Goal: Task Accomplishment & Management: Manage account settings

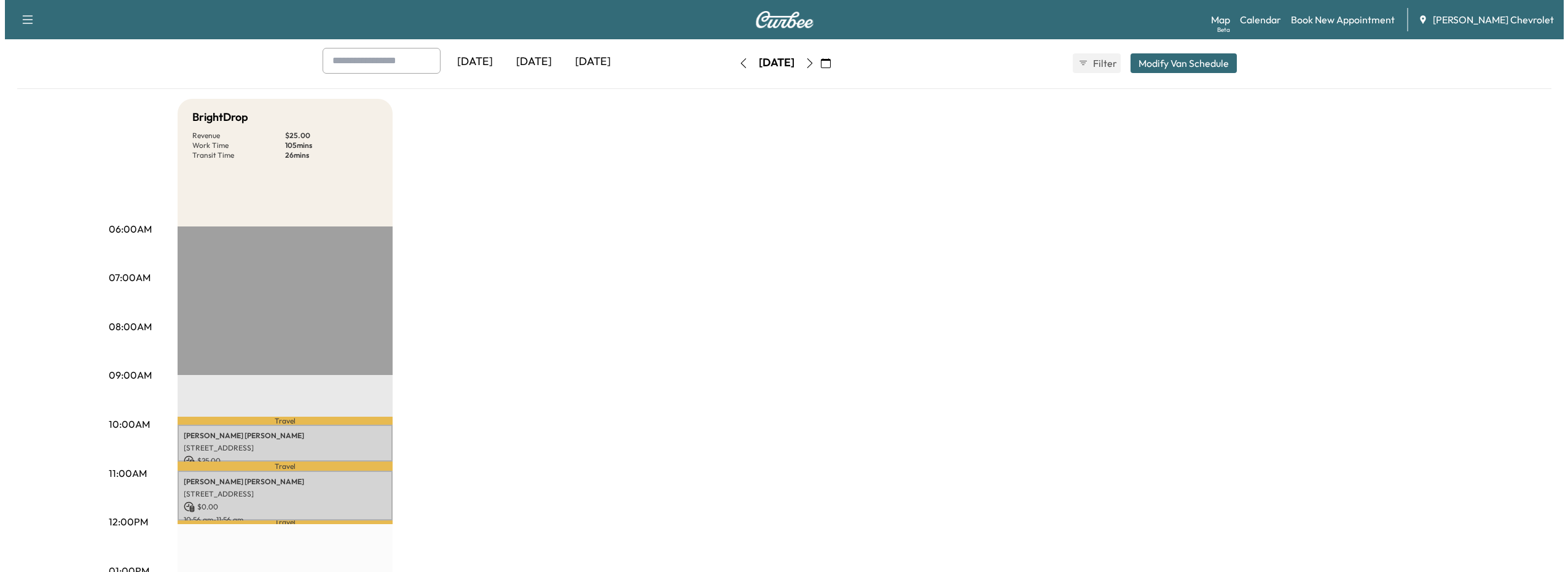
scroll to position [123, 0]
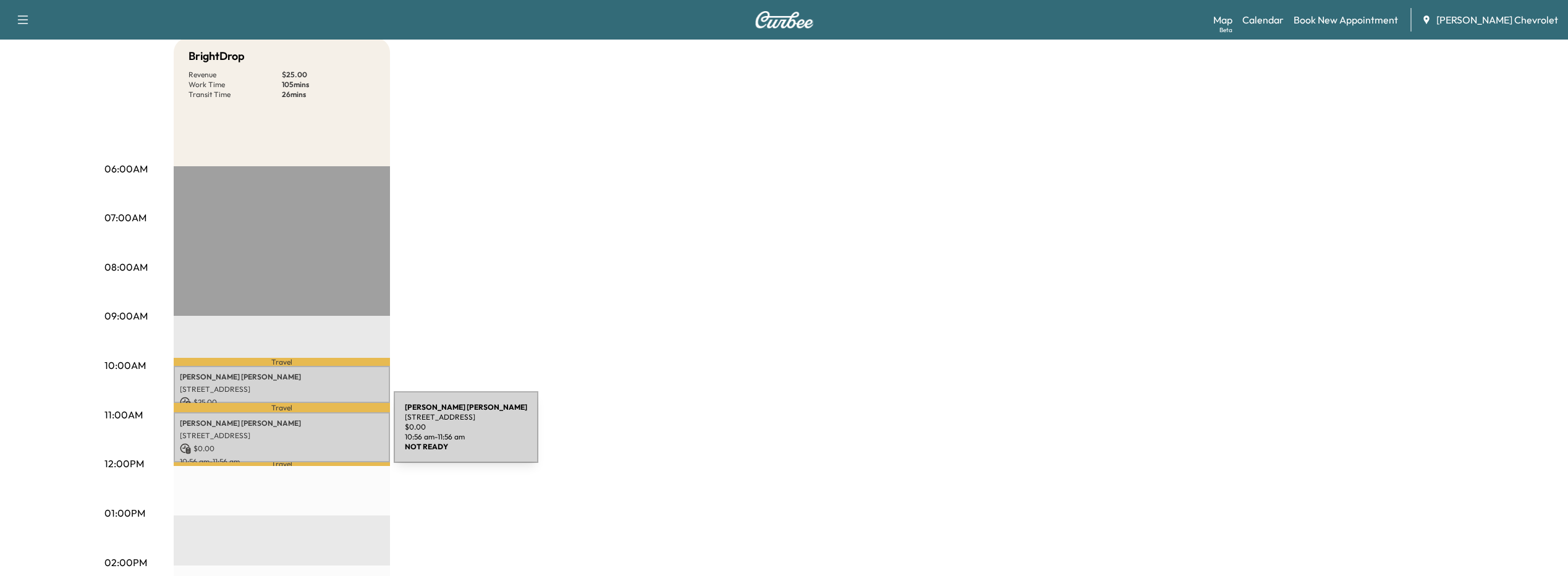
click at [302, 434] on p "[STREET_ADDRESS]" at bounding box center [282, 435] width 204 height 10
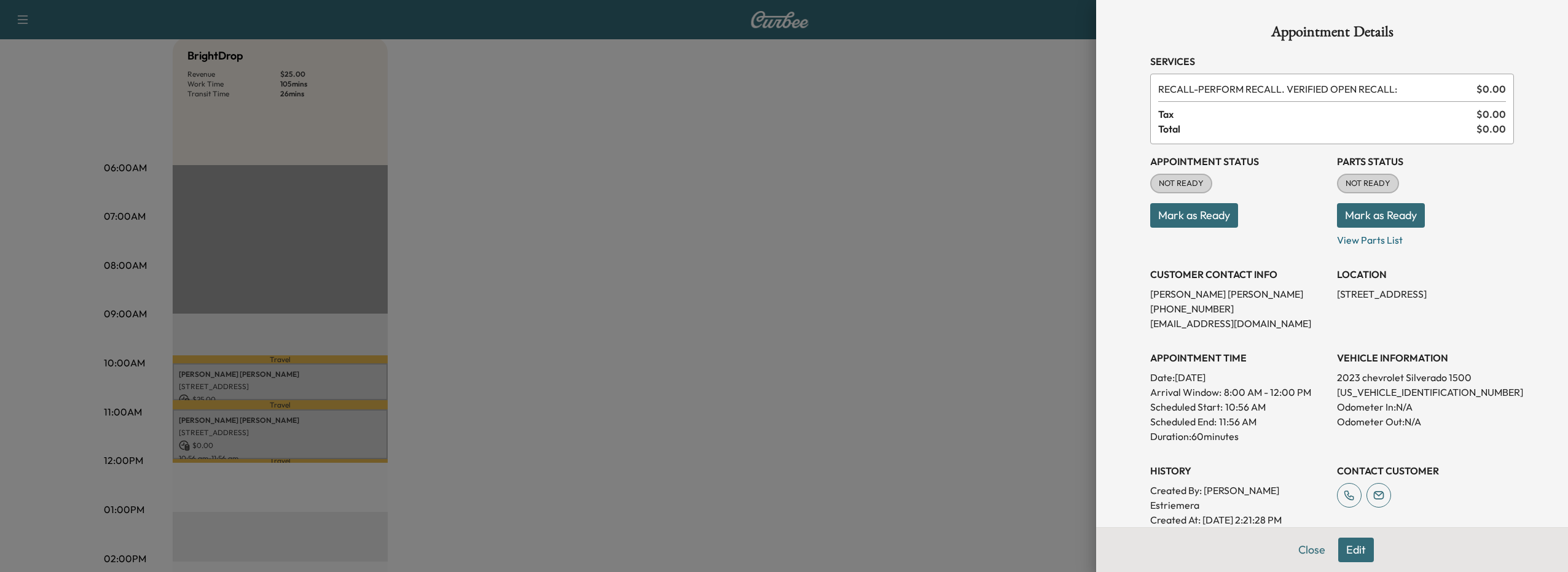
click at [1347, 552] on button "Edit" at bounding box center [1356, 550] width 36 height 24
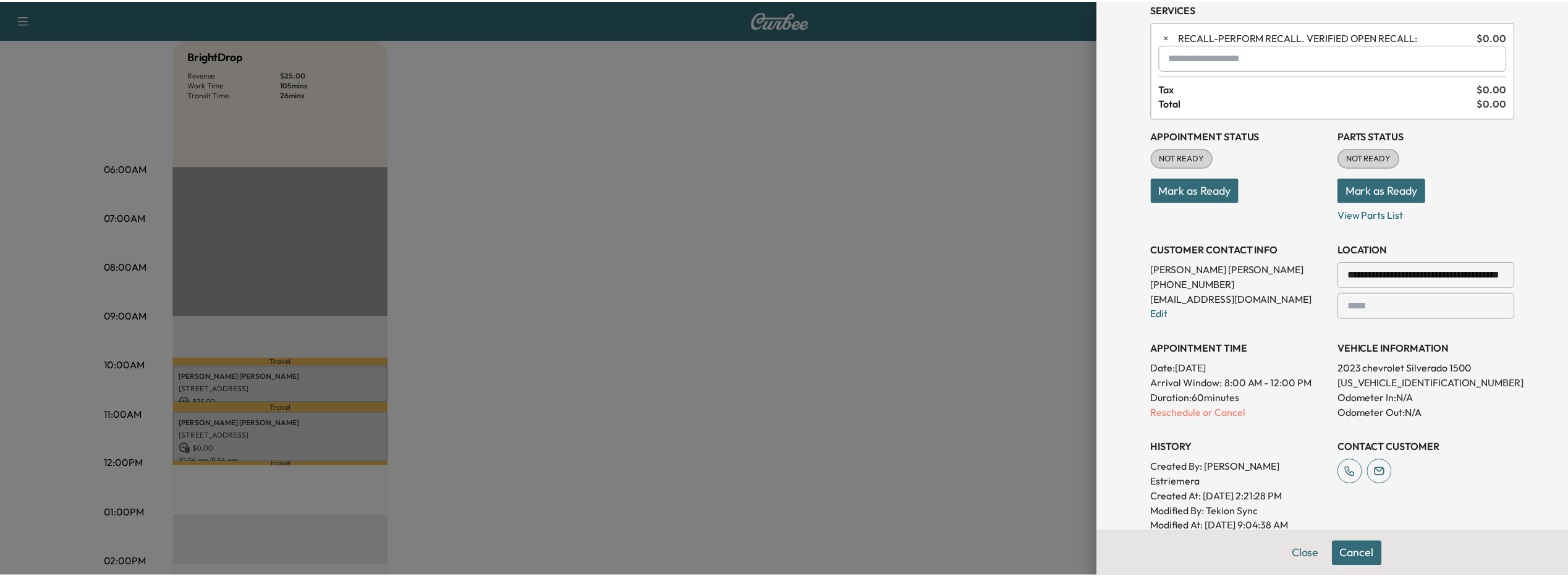
scroll to position [0, 0]
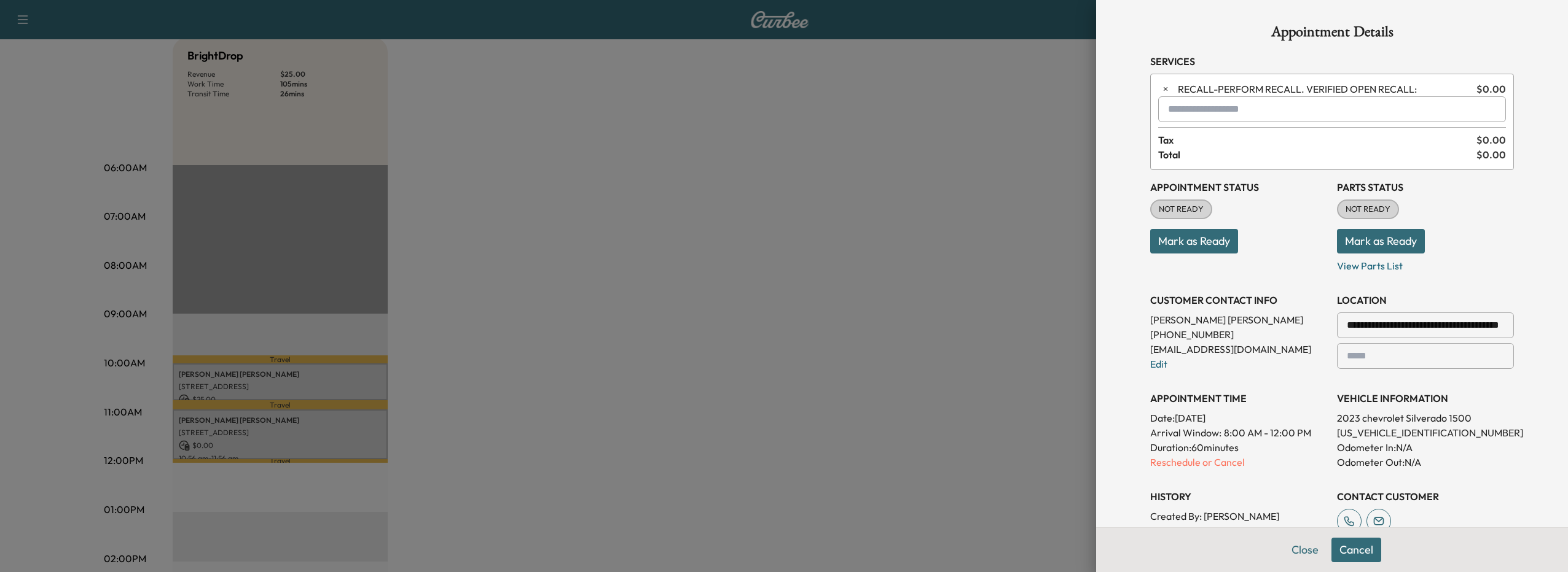
click at [1179, 466] on p "Reschedule or Cancel" at bounding box center [1238, 462] width 177 height 15
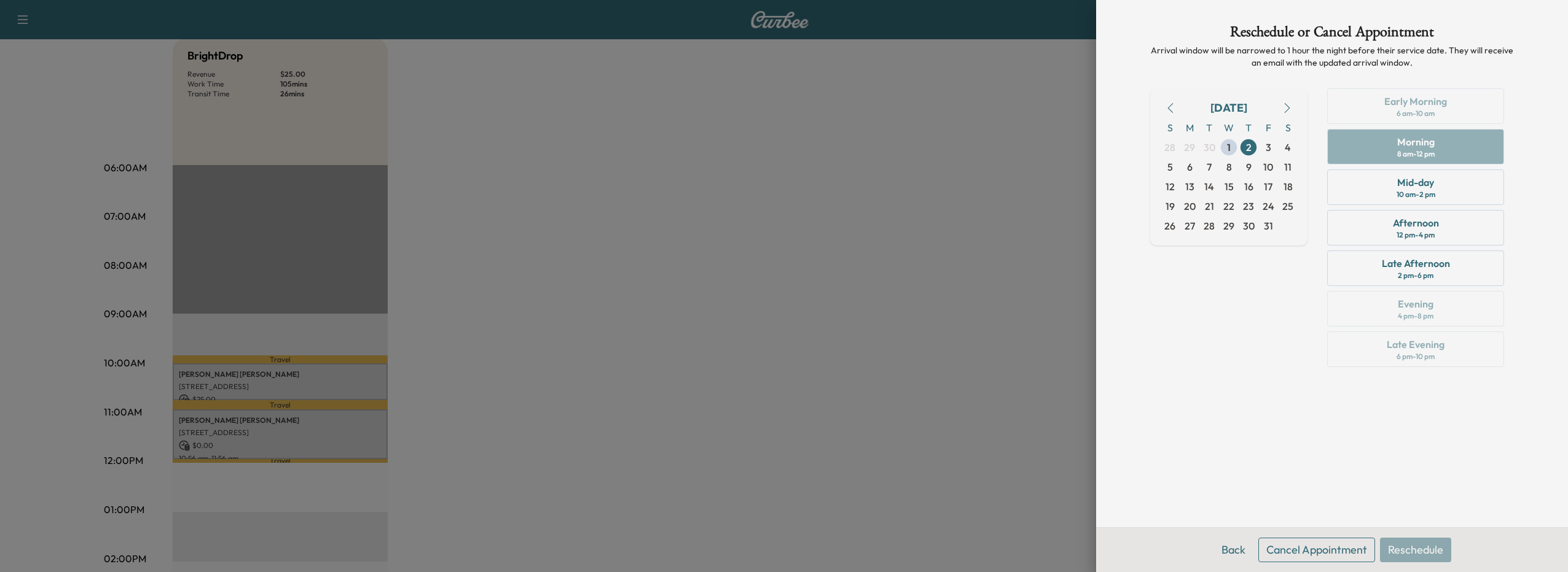
click at [1356, 542] on button "Cancel Appointment" at bounding box center [1316, 550] width 117 height 24
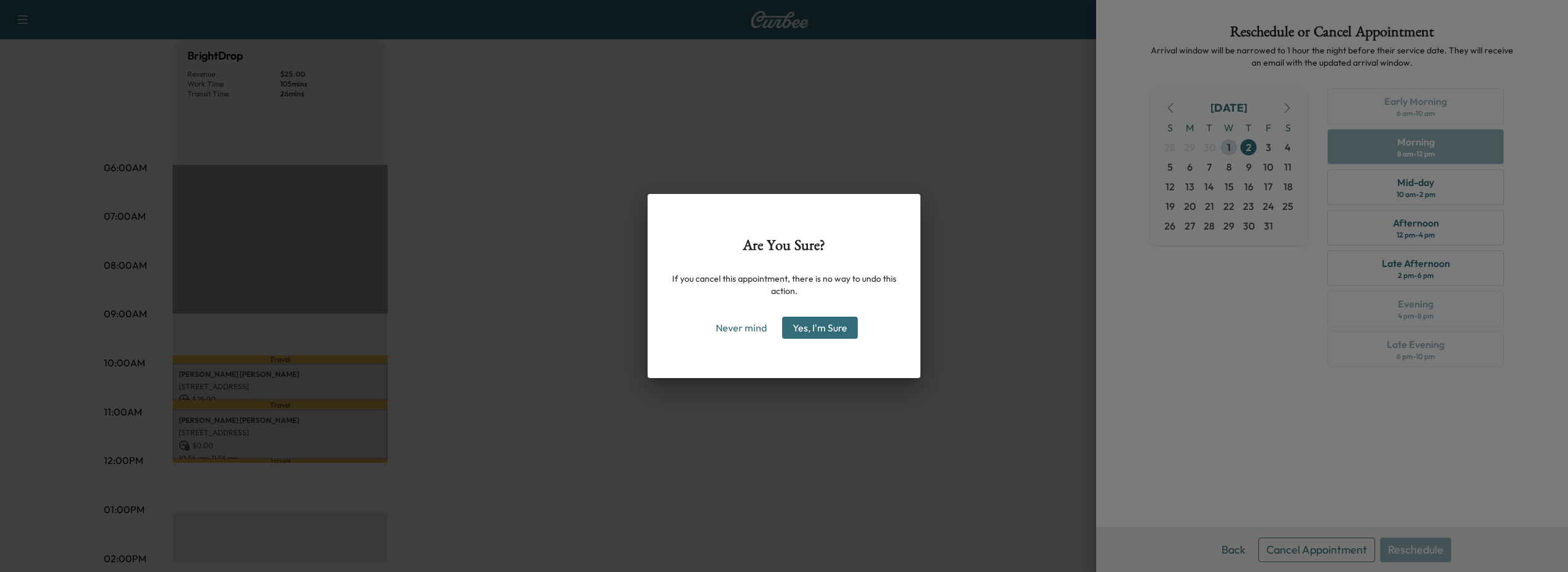
click at [831, 332] on button "Yes, I'm Sure" at bounding box center [819, 327] width 75 height 22
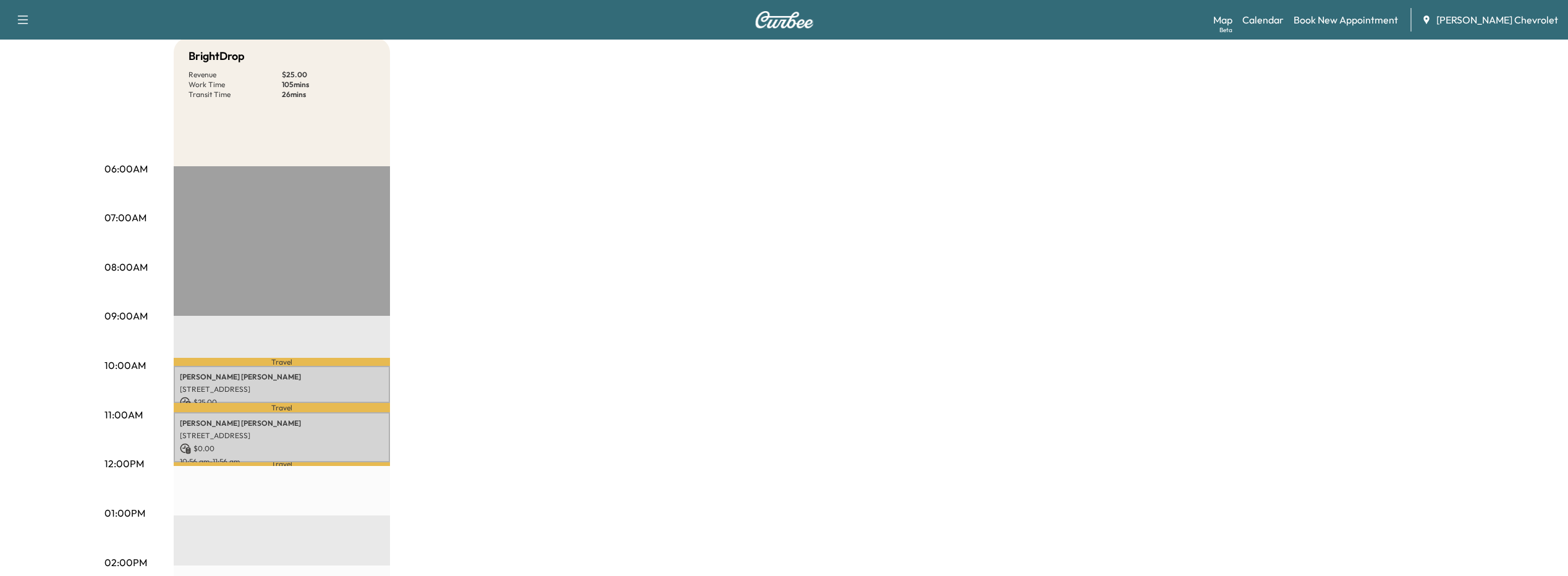
scroll to position [247, 0]
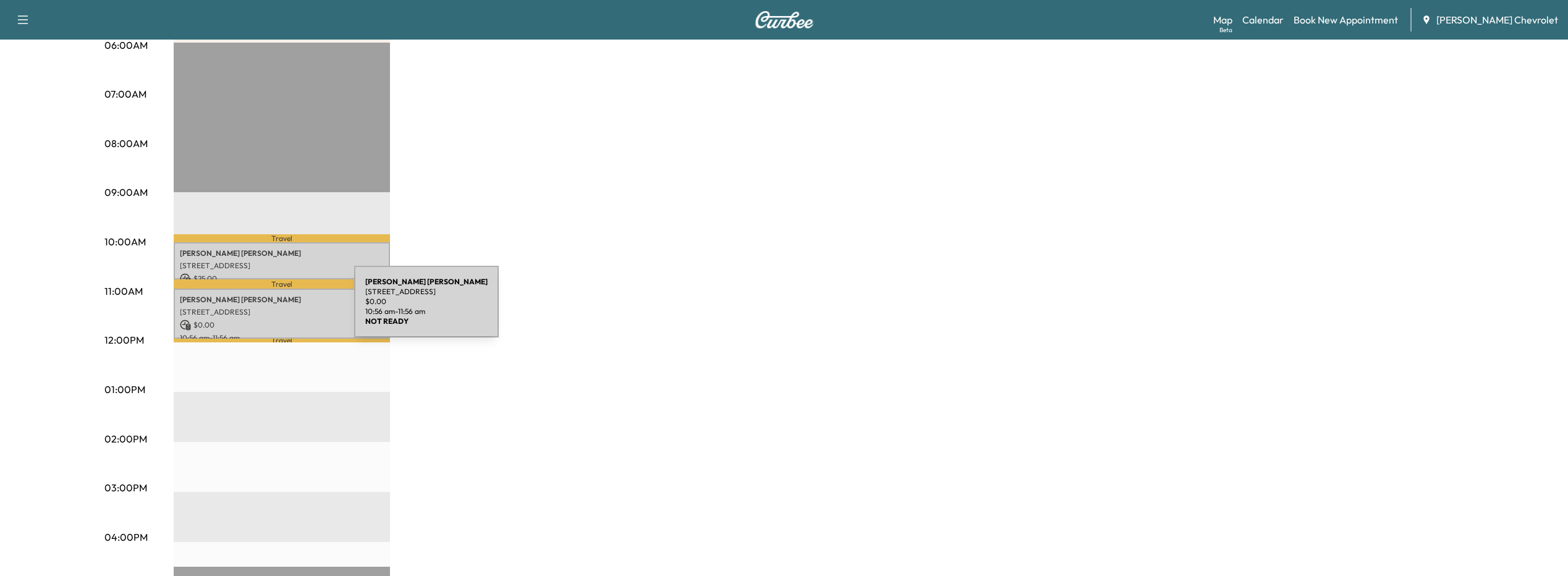
click at [261, 309] on p "[STREET_ADDRESS]" at bounding box center [282, 312] width 204 height 10
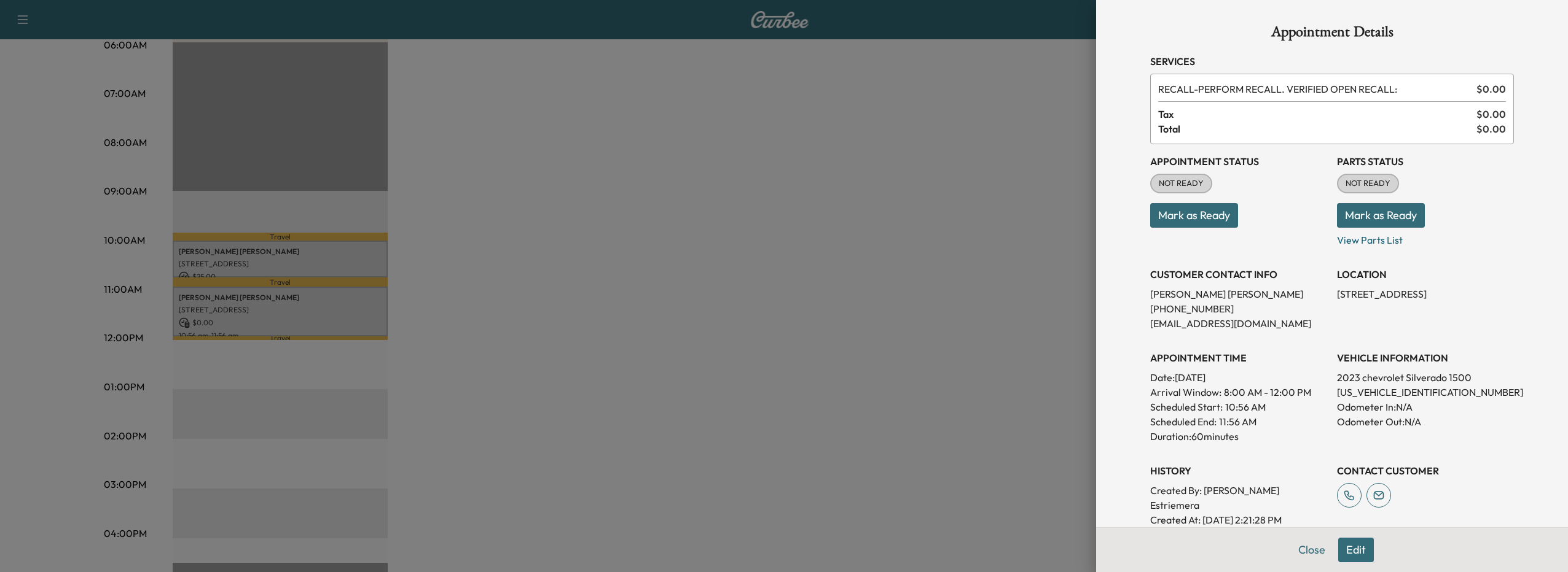
click at [1338, 544] on button "Edit" at bounding box center [1356, 550] width 36 height 24
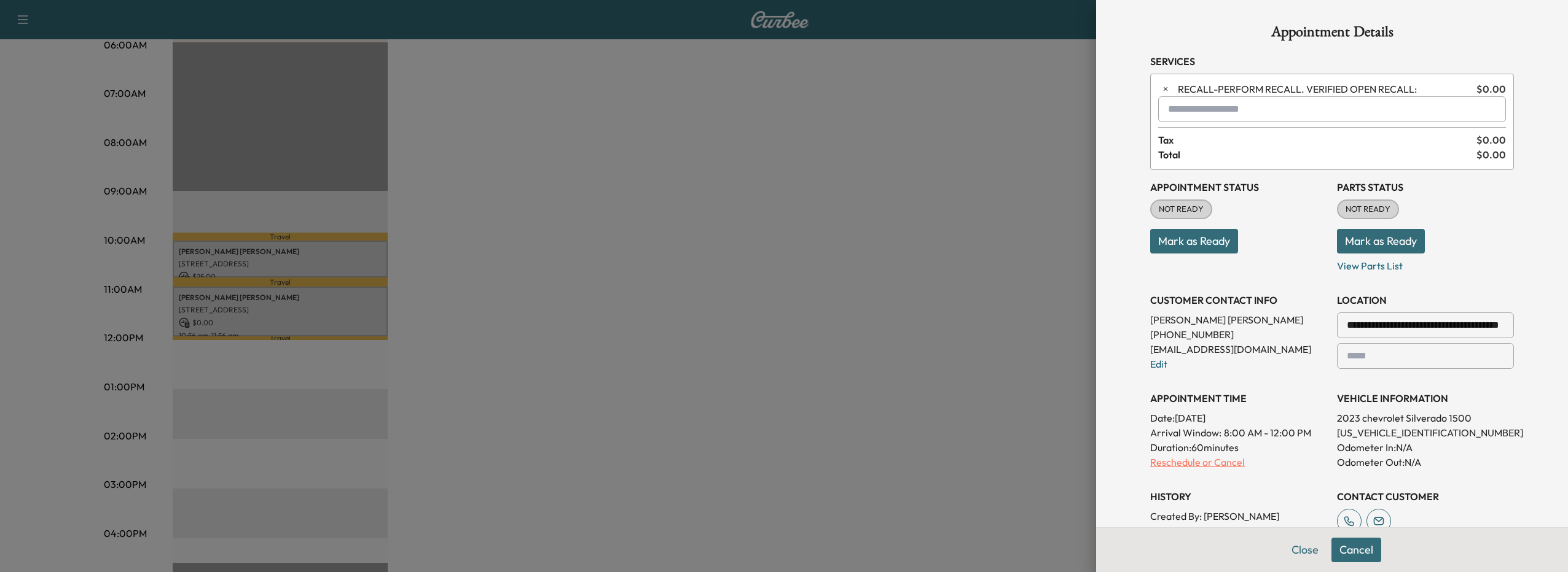
click at [1179, 461] on p "Reschedule or Cancel" at bounding box center [1238, 462] width 177 height 15
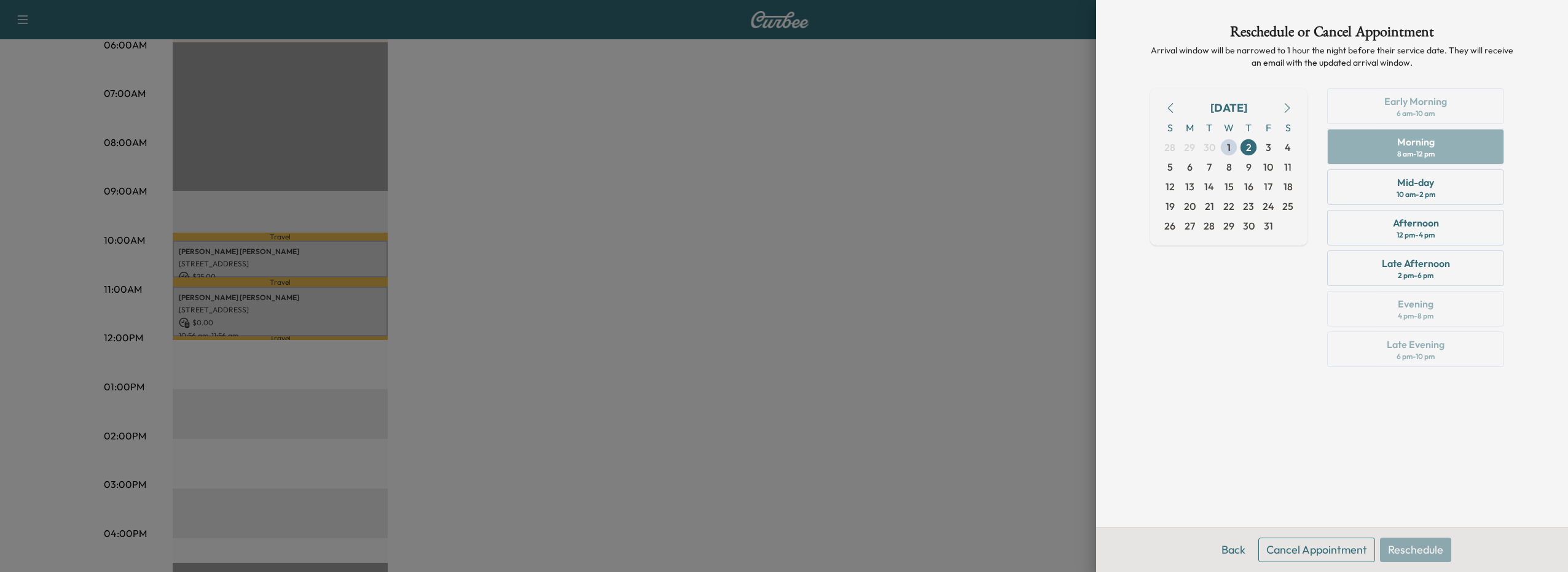
click at [1322, 539] on button "Cancel Appointment" at bounding box center [1316, 550] width 117 height 24
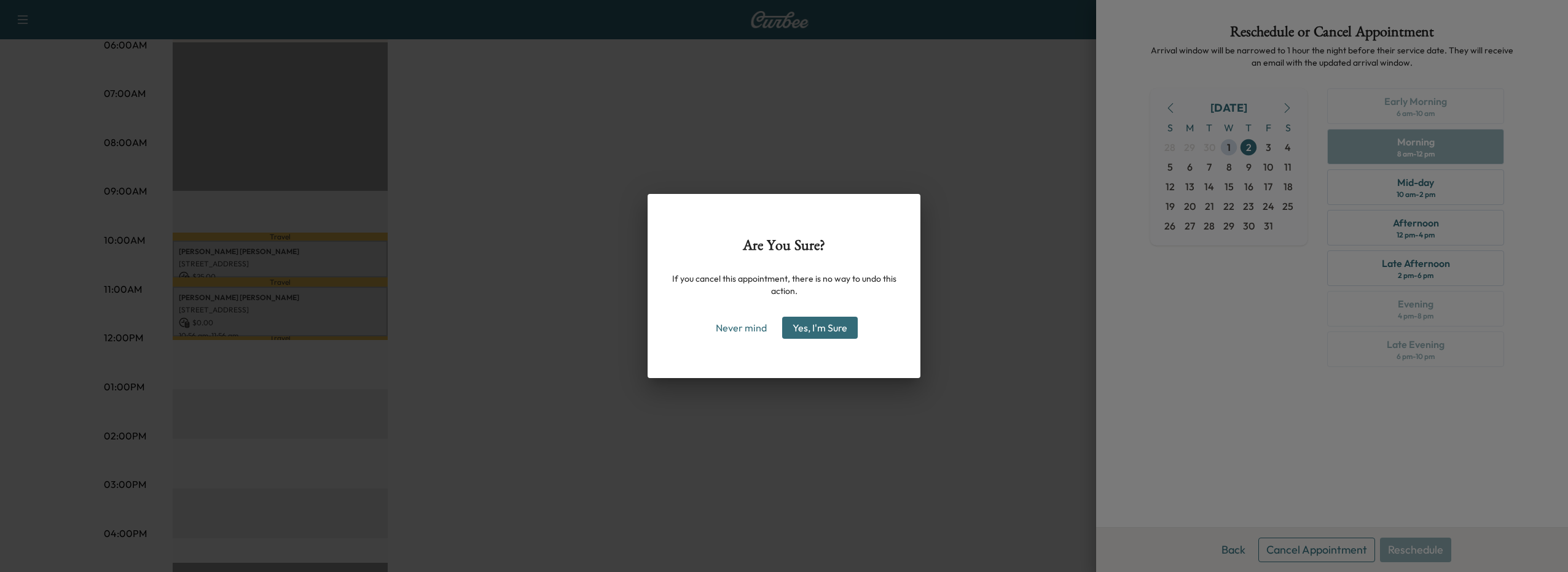
click at [804, 329] on button "Yes, I'm Sure" at bounding box center [819, 327] width 75 height 22
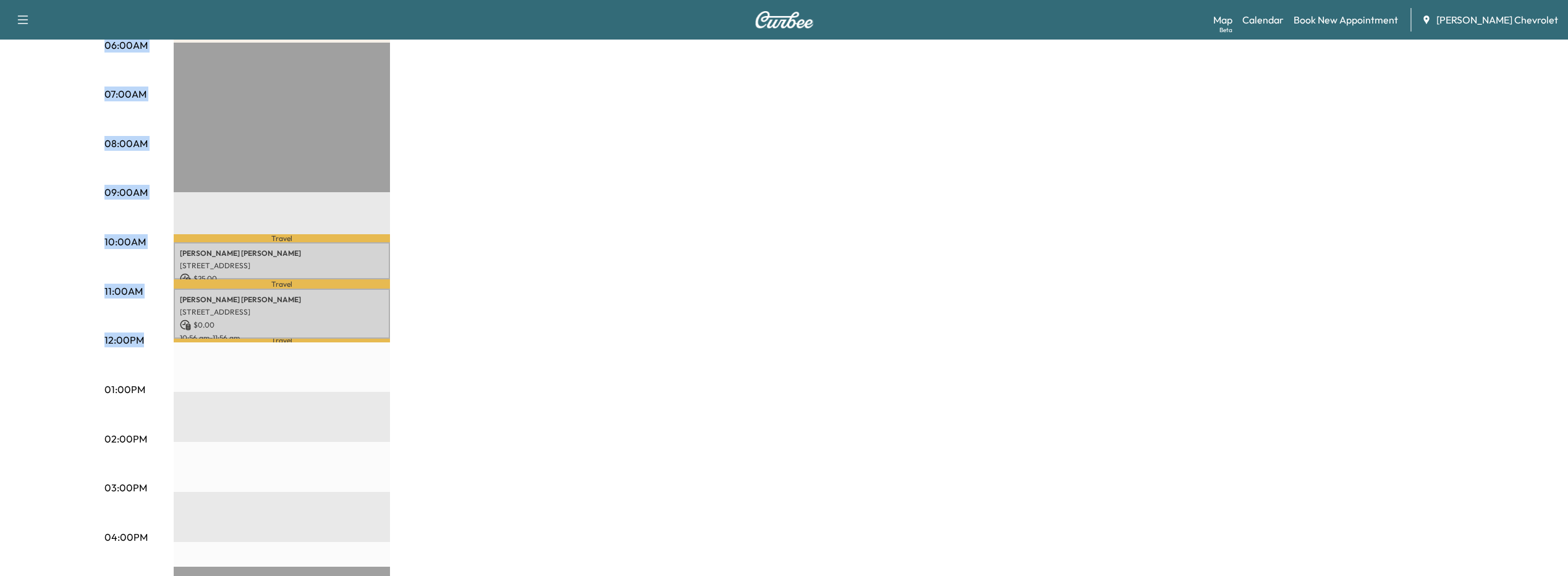
drag, startPoint x: 141, startPoint y: 342, endPoint x: 121, endPoint y: 317, distance: 32.0
click at [121, 317] on div "06:00AM 07:00AM 08:00AM 09:00AM 10:00AM 11:00AM 12:00PM 01:00PM 02:00PM 03:00PM…" at bounding box center [139, 437] width 69 height 788
drag, startPoint x: 121, startPoint y: 317, endPoint x: 133, endPoint y: 332, distance: 19.2
click at [133, 332] on p "12:00PM" at bounding box center [124, 340] width 40 height 15
drag, startPoint x: 117, startPoint y: 340, endPoint x: 141, endPoint y: 338, distance: 24.1
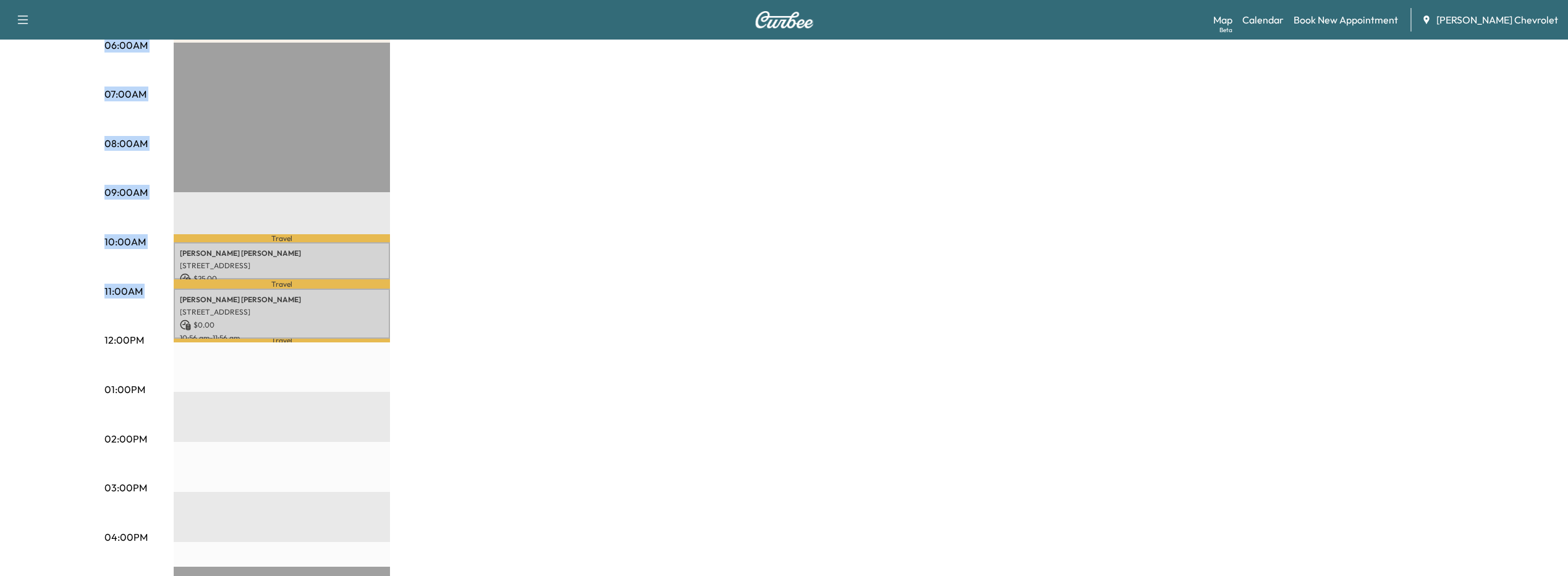
click at [141, 338] on p "12:00PM" at bounding box center [124, 340] width 40 height 15
click at [140, 306] on div "06:00AM 07:00AM 08:00AM 09:00AM 10:00AM 11:00AM 12:00PM 01:00PM 02:00PM 03:00PM…" at bounding box center [139, 437] width 69 height 788
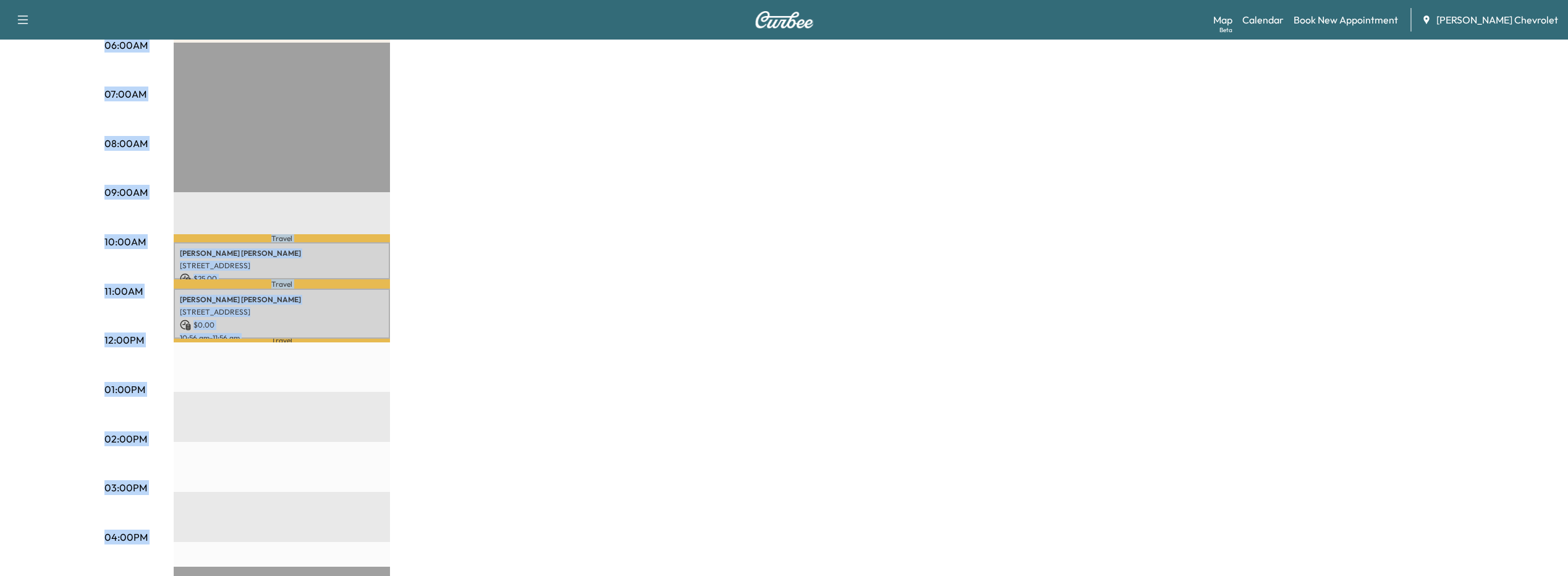
drag, startPoint x: 102, startPoint y: 391, endPoint x: 144, endPoint y: 393, distance: 42.0
click at [144, 393] on div "[DATE] [DATE] [DATE] [DATE] October 2025 S M T W T F S 28 29 30 1 2 3 4 5 6 7 8…" at bounding box center [784, 352] width 1543 height 979
drag, startPoint x: 144, startPoint y: 393, endPoint x: 255, endPoint y: 357, distance: 116.7
click at [255, 357] on div "Travel [PERSON_NAME] [STREET_ADDRESS] $ 25.00 10:00 am - 10:45 am Travel [PERSO…" at bounding box center [282, 442] width 216 height 798
